Goal: Information Seeking & Learning: Learn about a topic

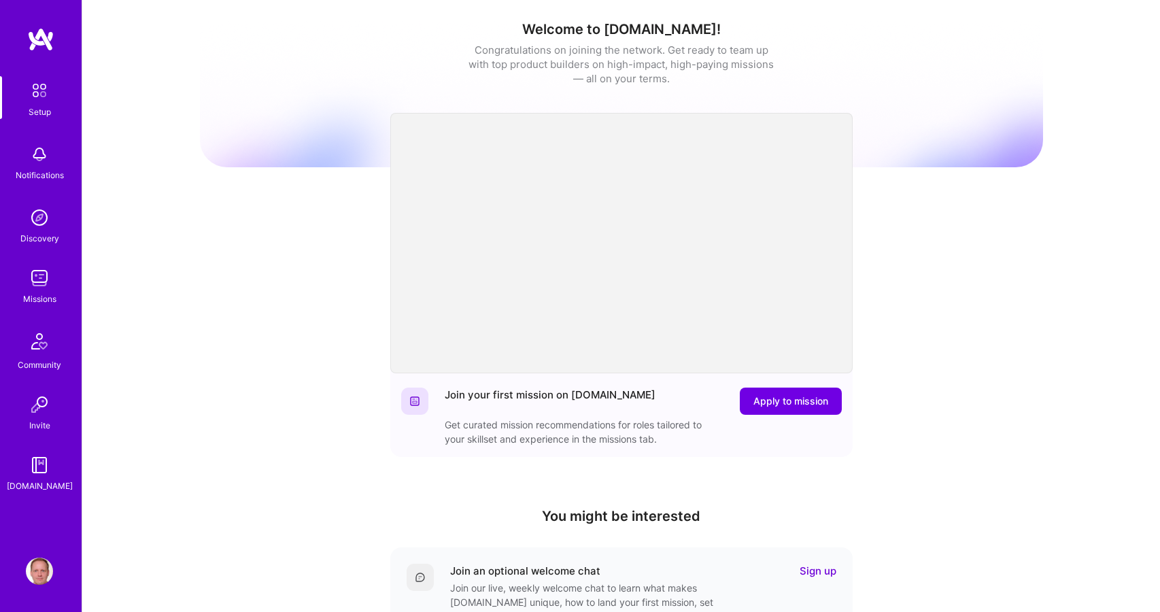
click at [35, 277] on img at bounding box center [39, 278] width 27 height 27
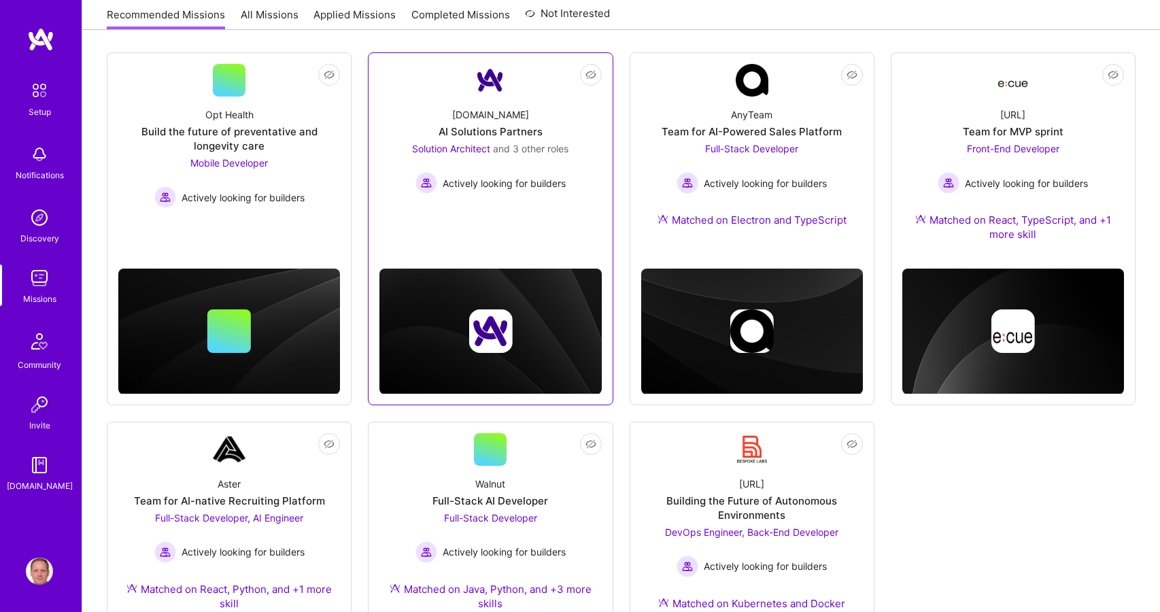
scroll to position [295, 0]
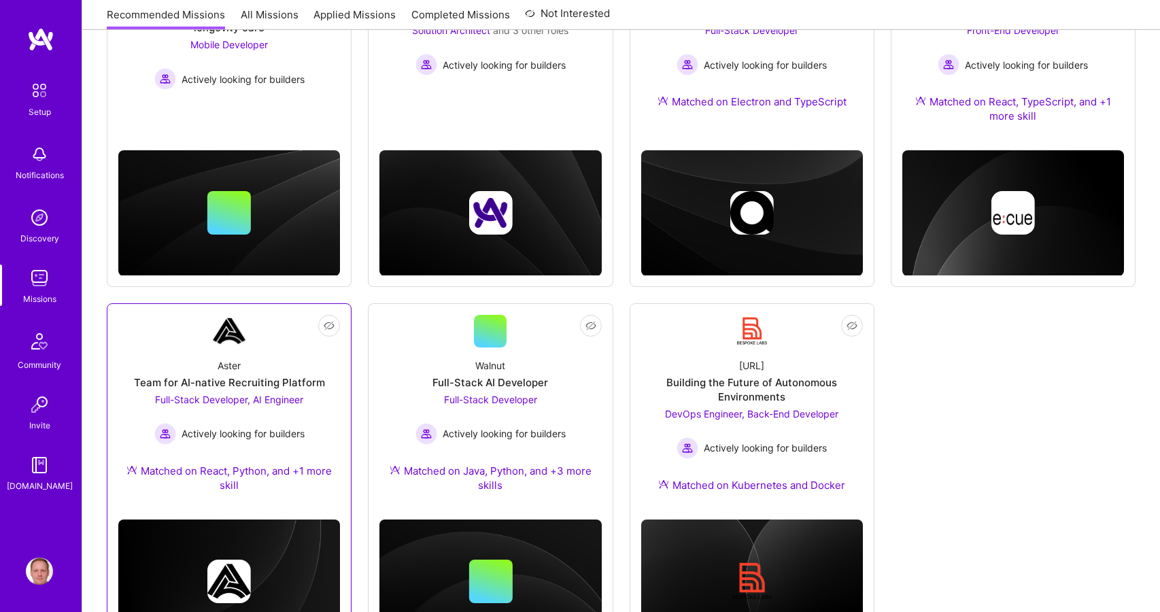
click at [270, 334] on link "Not Interested Aster Team for AI-native Recruiting Platform Full-Stack Develope…" at bounding box center [229, 412] width 222 height 194
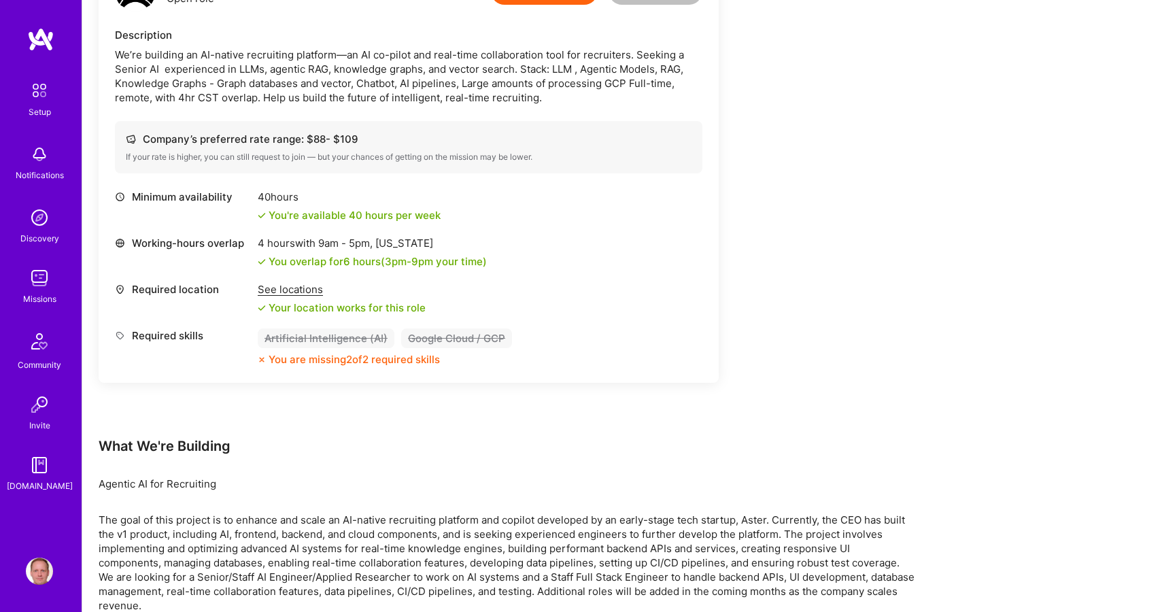
scroll to position [937, 0]
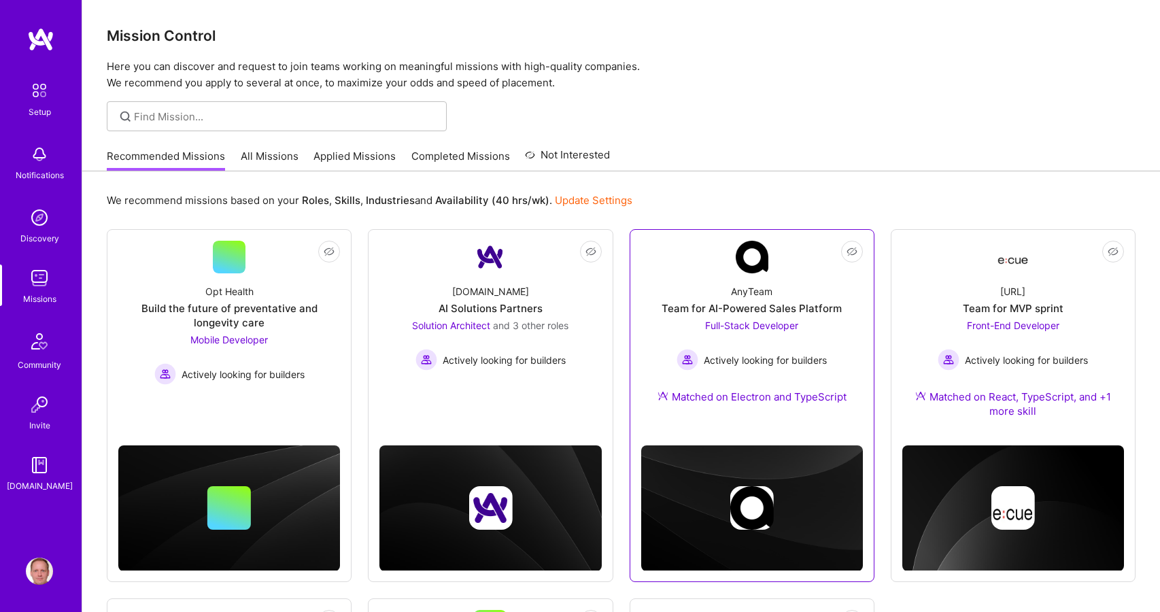
click at [745, 258] on img at bounding box center [752, 257] width 33 height 33
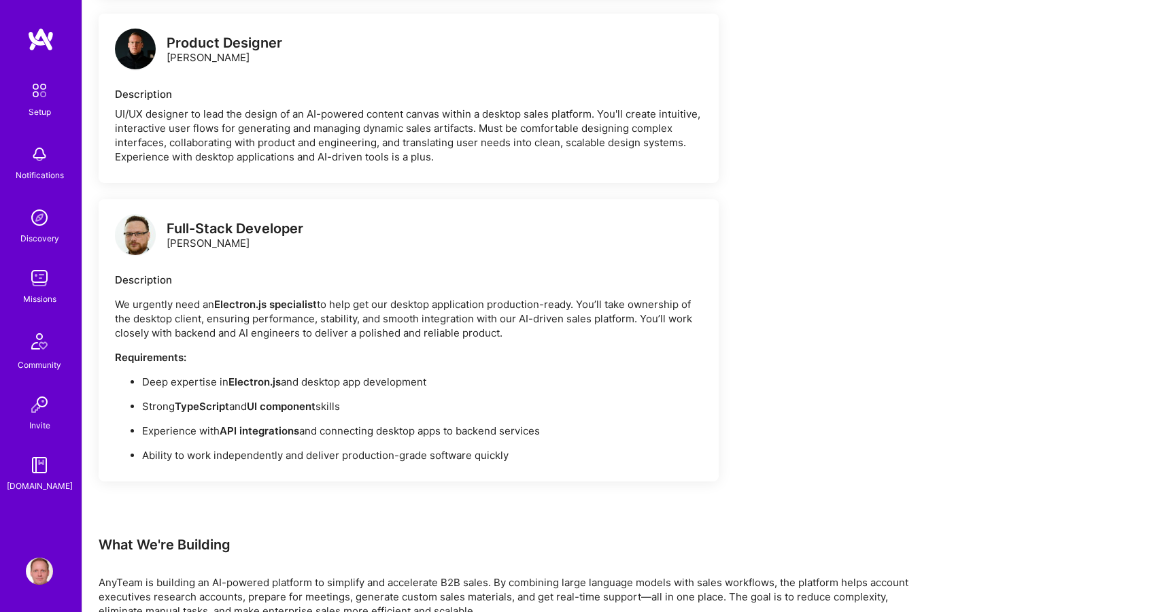
scroll to position [1155, 0]
